Goal: Information Seeking & Learning: Learn about a topic

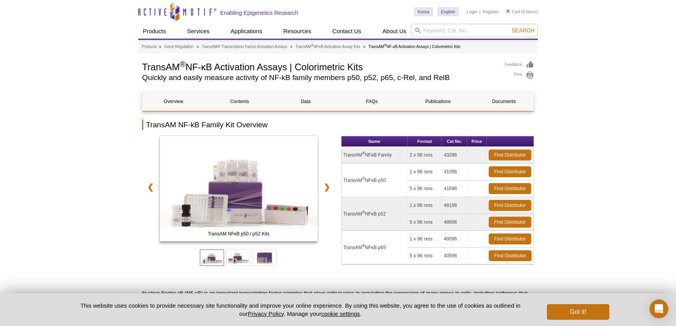
drag, startPoint x: 344, startPoint y: 246, endPoint x: 390, endPoint y: 248, distance: 45.4
click at [390, 248] on td "TransAM ® NFκB p65" at bounding box center [375, 248] width 66 height 34
copy td "TransAM ® NFκB p65"
drag, startPoint x: 445, startPoint y: 238, endPoint x: 460, endPoint y: 238, distance: 14.8
click at [460, 238] on td "40096" at bounding box center [454, 239] width 25 height 17
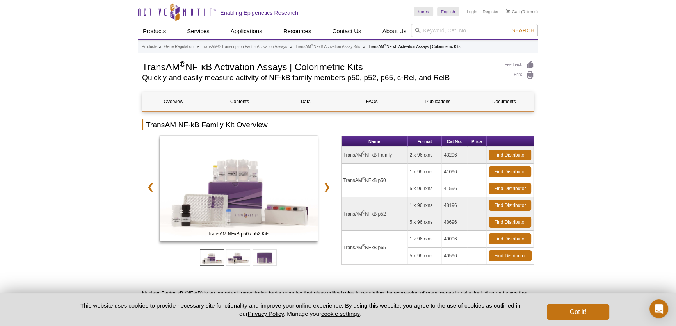
copy td "40096"
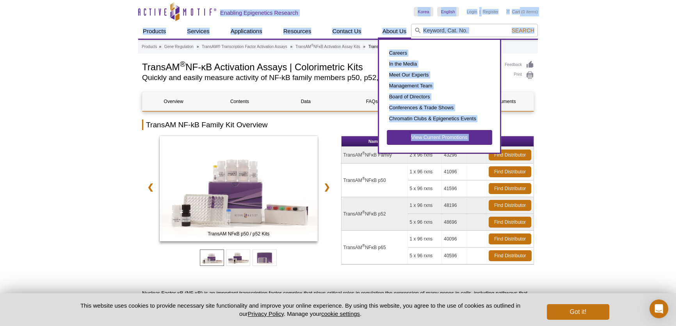
drag, startPoint x: 131, startPoint y: 12, endPoint x: 396, endPoint y: 39, distance: 266.1
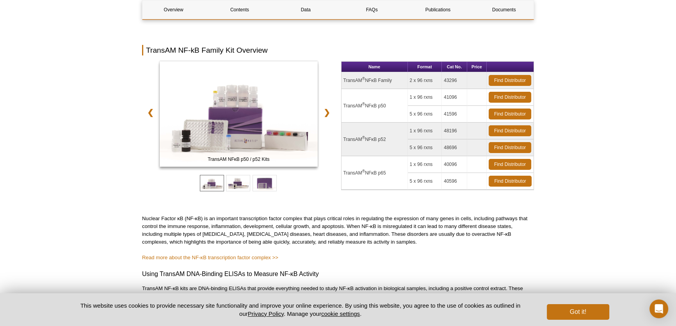
scroll to position [72, 0]
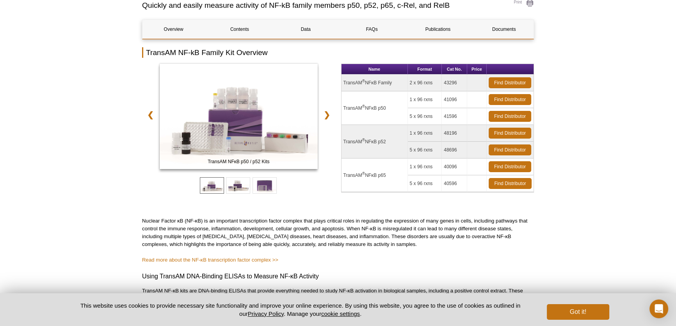
drag, startPoint x: 411, startPoint y: 166, endPoint x: 439, endPoint y: 165, distance: 28.5
click at [439, 165] on td "1 x 96 rxns" at bounding box center [425, 167] width 34 height 17
copy td "1 x 96 rxns"
